Goal: Find specific page/section: Find specific page/section

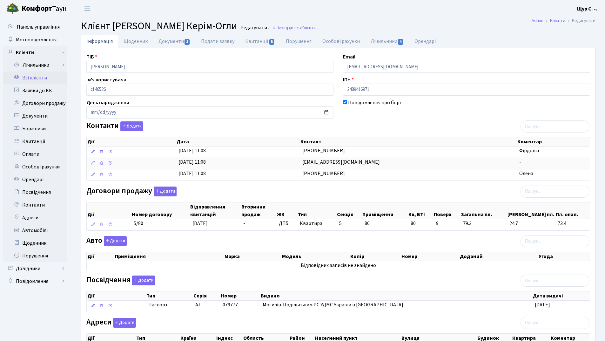
click at [35, 76] on link "Всі клієнти" at bounding box center [35, 77] width 64 height 13
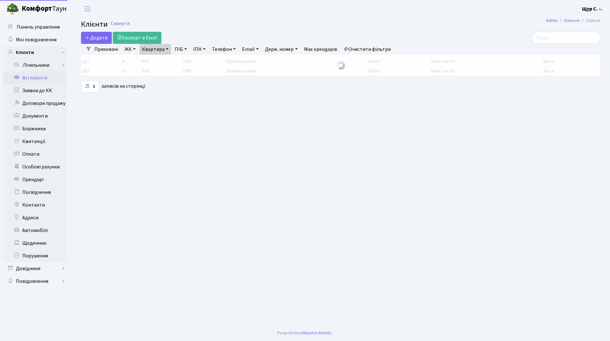
select select "25"
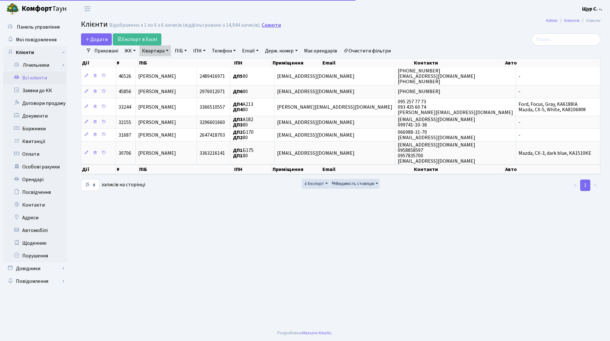
click at [264, 26] on link "Скинути" at bounding box center [271, 25] width 19 height 6
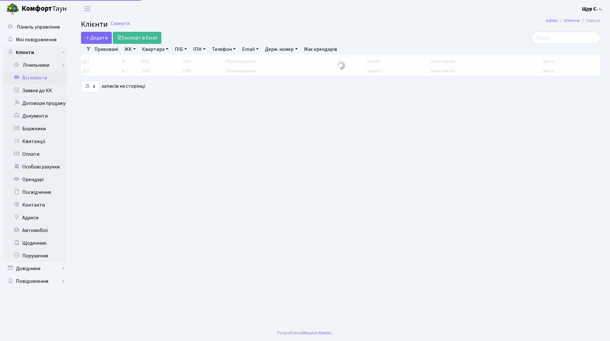
select select "25"
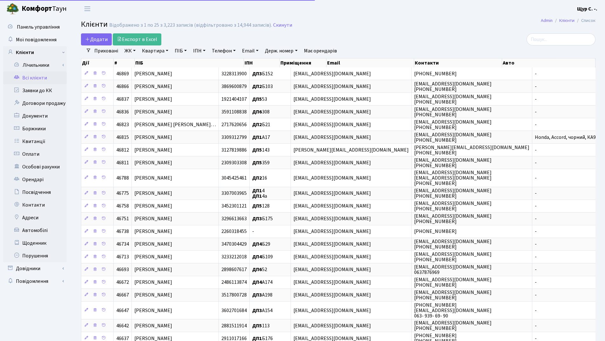
click at [220, 52] on link "Телефон" at bounding box center [223, 50] width 29 height 11
type input "0932027334"
